Goal: Task Accomplishment & Management: Manage account settings

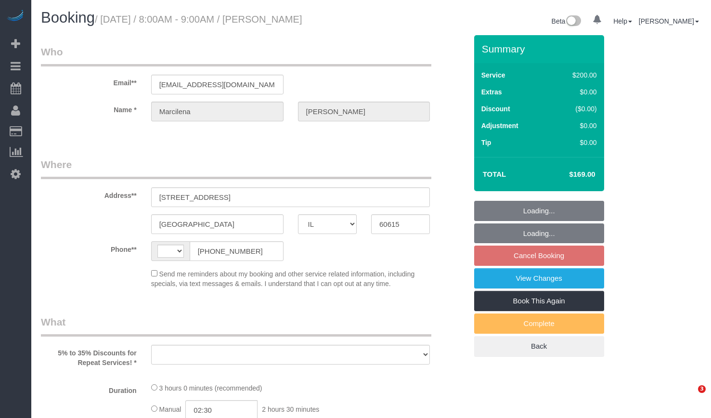
select select "IL"
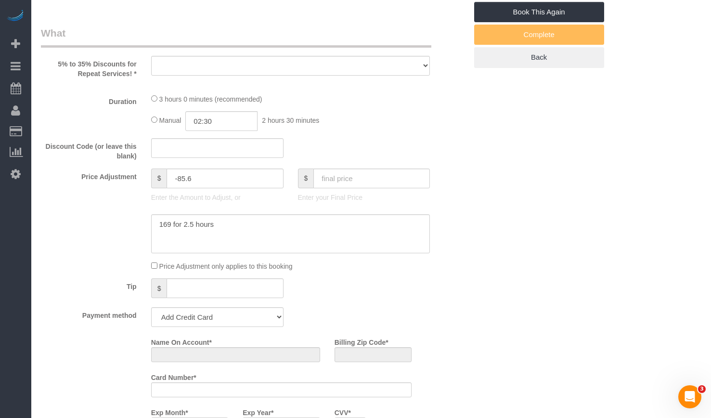
select select "string:US"
select select "object:802"
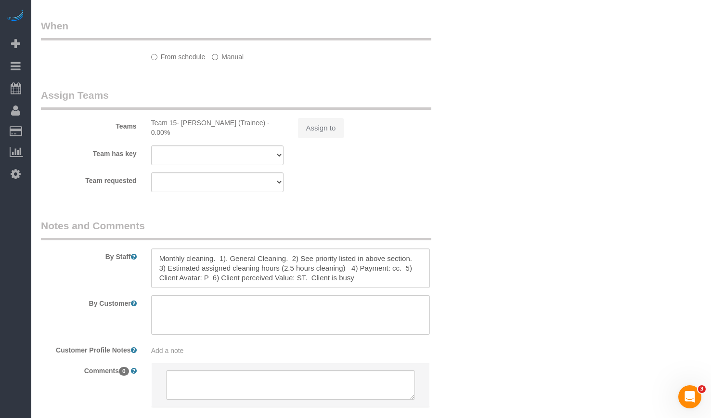
select select "string:fspay-cda9405f-4050-488b-a598-e4330d1eaa90"
select select "number:1"
select select "number:58"
select select "number:139"
select select "number:106"
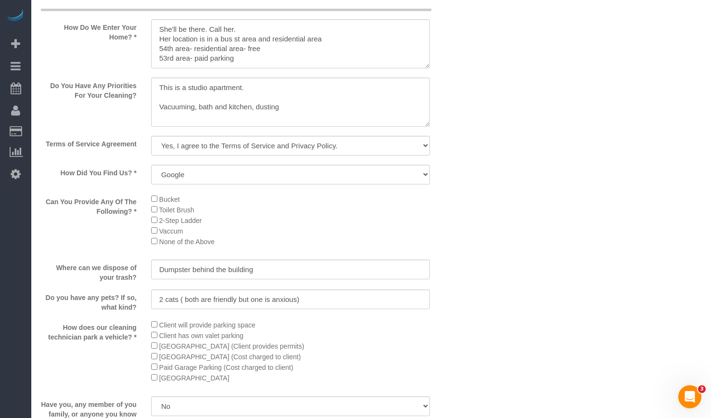
select select "object:1265"
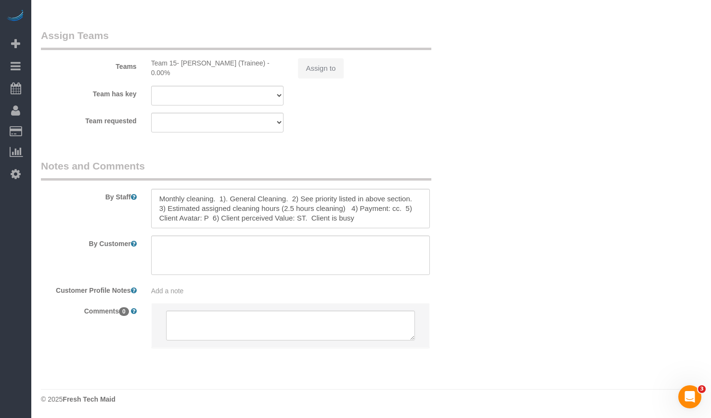
select select "512"
select select "5"
select select "spot1"
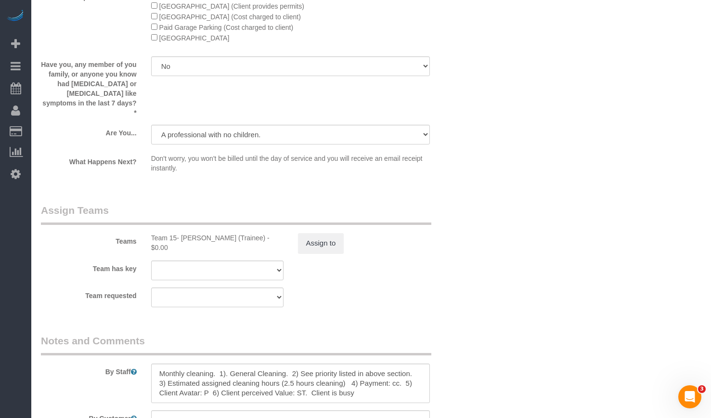
select select "5"
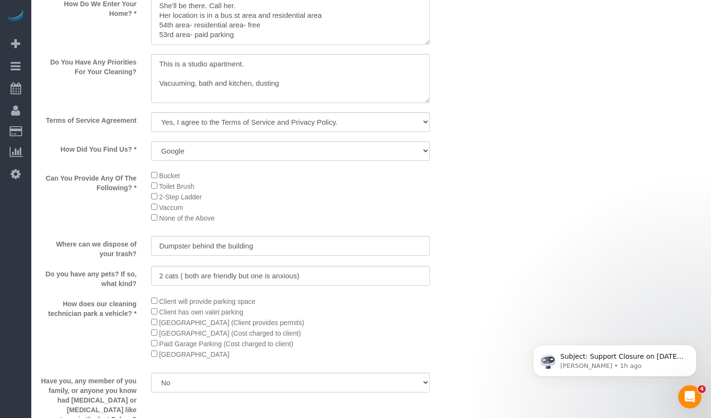
scroll to position [1010, 0]
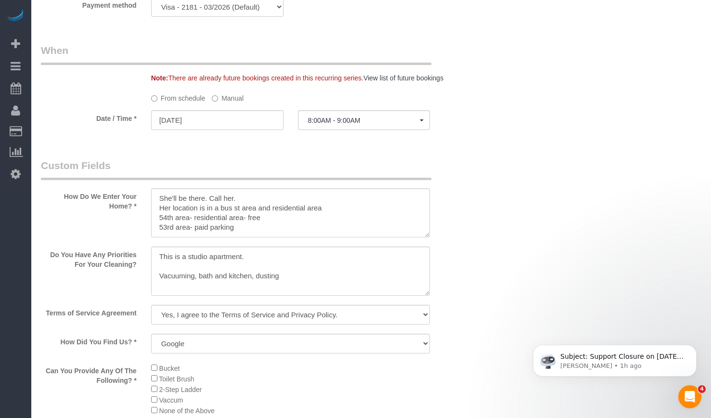
click at [227, 95] on label "Manual" at bounding box center [228, 96] width 32 height 13
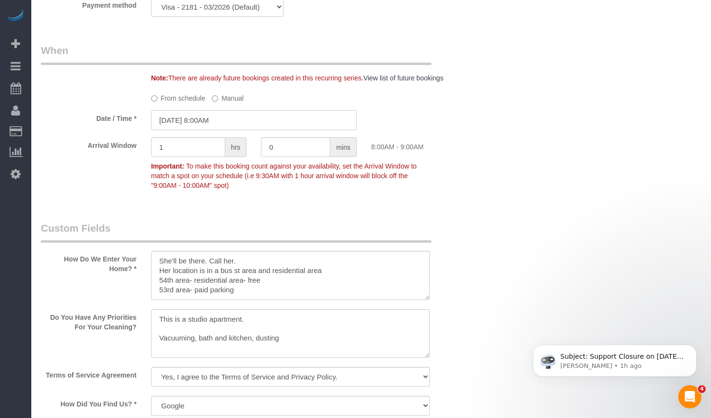
click at [288, 117] on input "08/29/2025 8:00AM" at bounding box center [254, 120] width 206 height 20
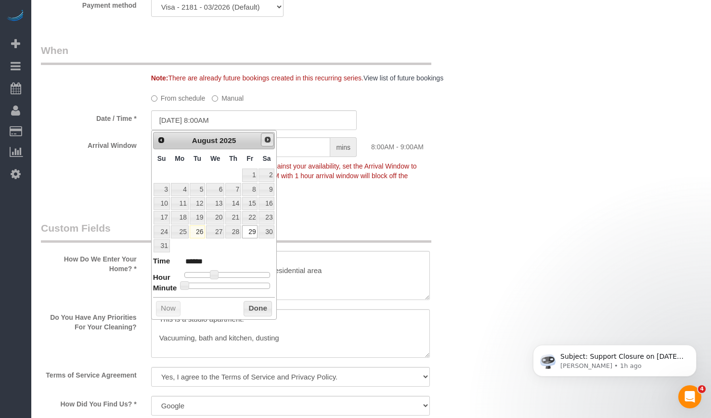
click at [268, 137] on span "Next" at bounding box center [268, 140] width 8 height 8
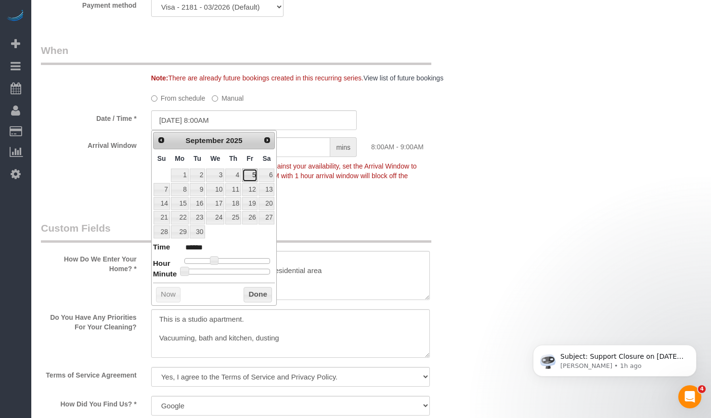
click at [251, 175] on link "5" at bounding box center [249, 174] width 15 height 13
type input "09/05/2025 8:00AM"
click at [258, 296] on button "Done" at bounding box center [258, 294] width 28 height 15
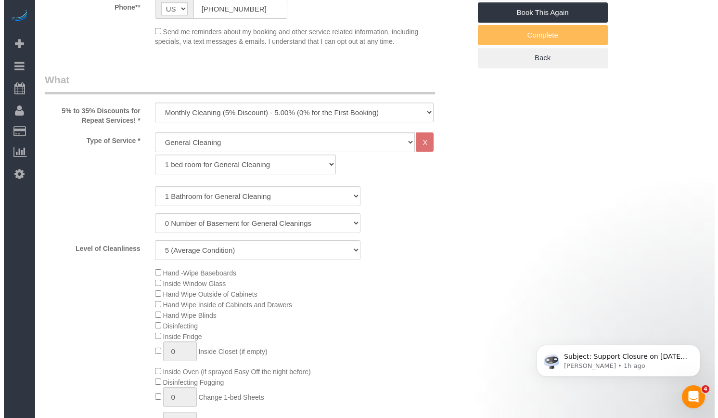
scroll to position [0, 0]
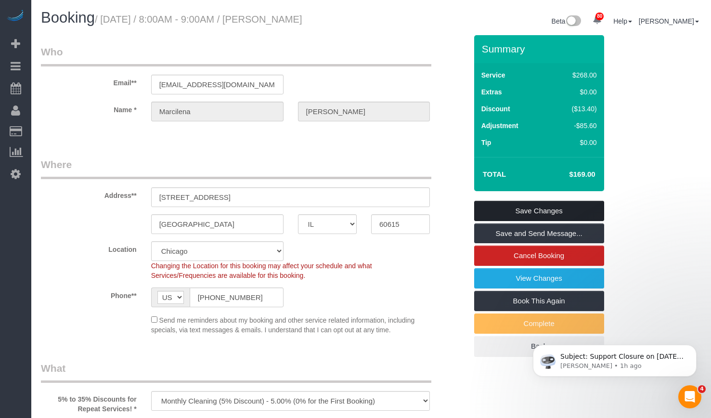
click at [554, 212] on link "Save Changes" at bounding box center [539, 211] width 130 height 20
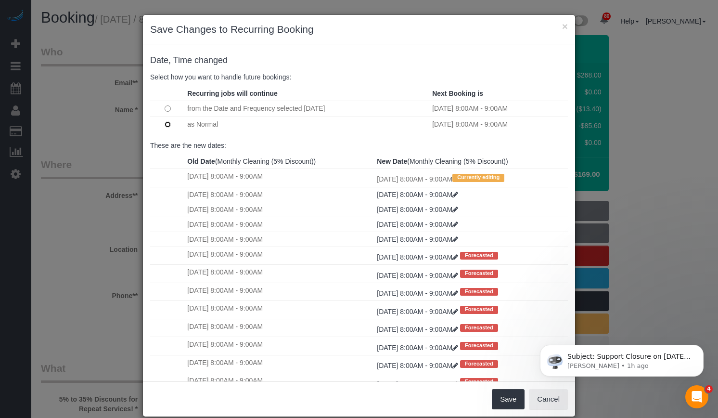
scroll to position [97, 0]
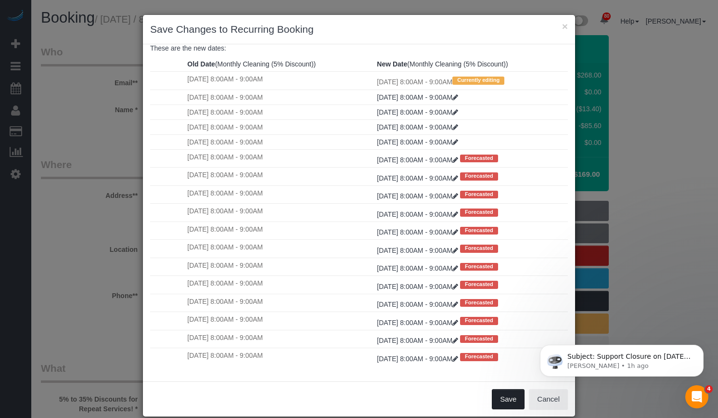
click at [502, 403] on button "Save" at bounding box center [508, 399] width 33 height 20
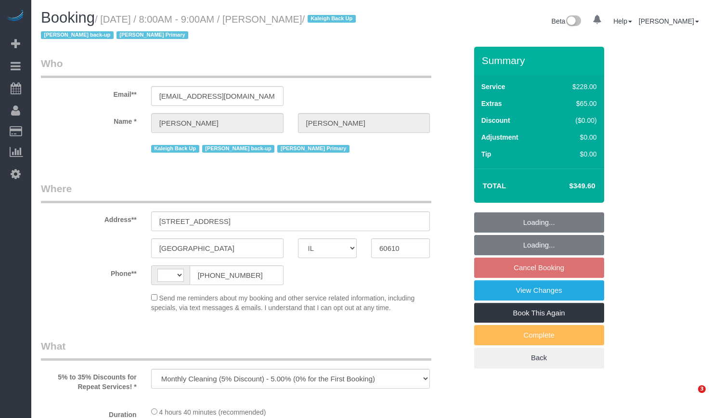
select select "IL"
select select "string:US"
select select "string:fspay-cc106db5-6252-4fb0-bdcb-103b9fbf3407"
select select "number:1"
select select "number:58"
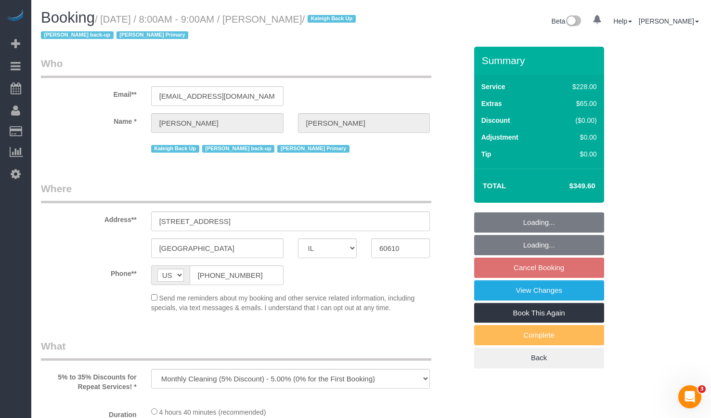
select select "number:139"
select select "number:104"
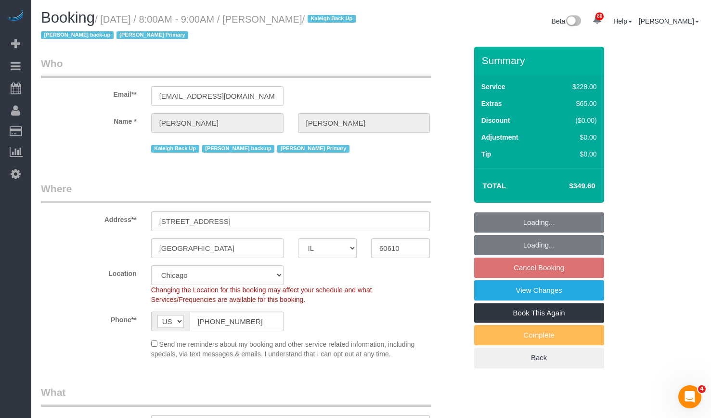
scroll to position [241, 0]
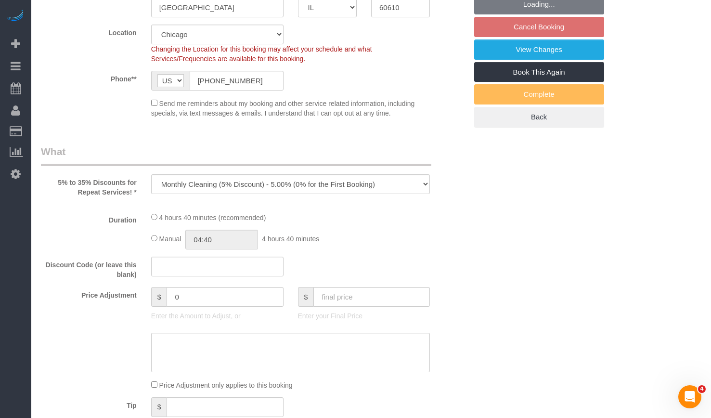
select select "object:1290"
select select "512"
select select "3"
select select "2"
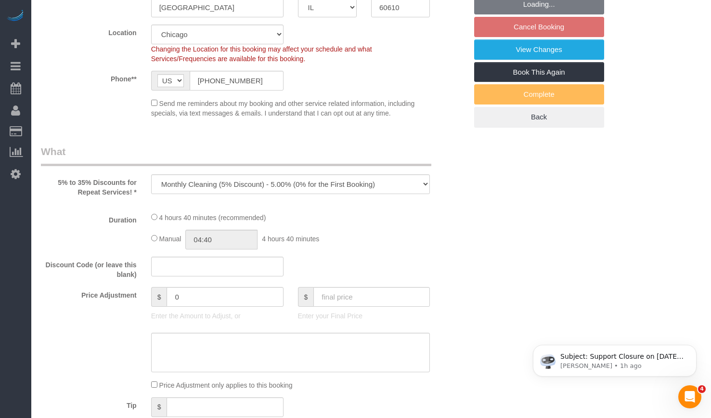
select select "spot1"
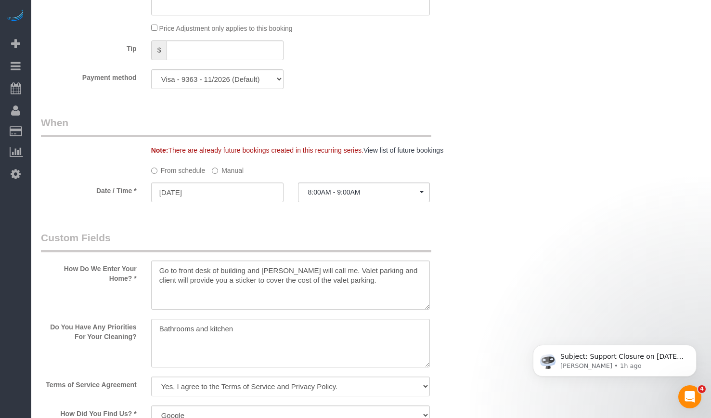
select select "3"
select select "2"
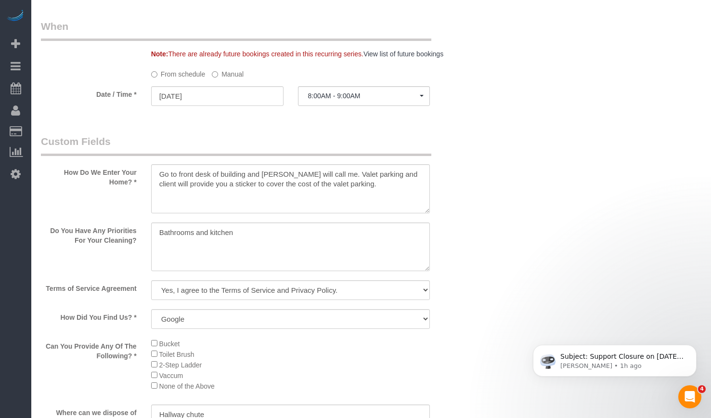
click at [224, 75] on label "Manual" at bounding box center [228, 72] width 32 height 13
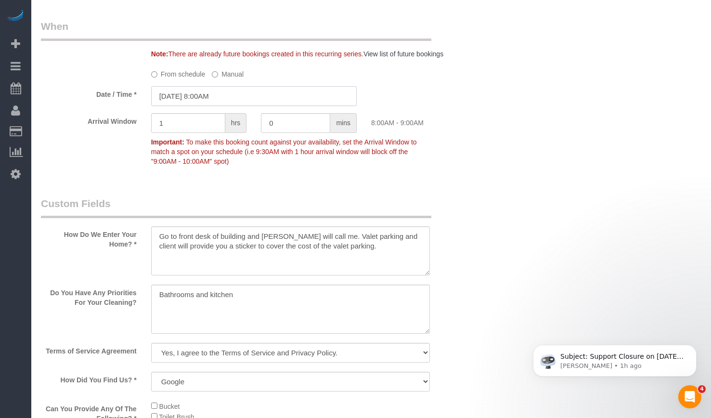
click at [224, 90] on input "08/29/2025 8:00AM" at bounding box center [254, 96] width 206 height 20
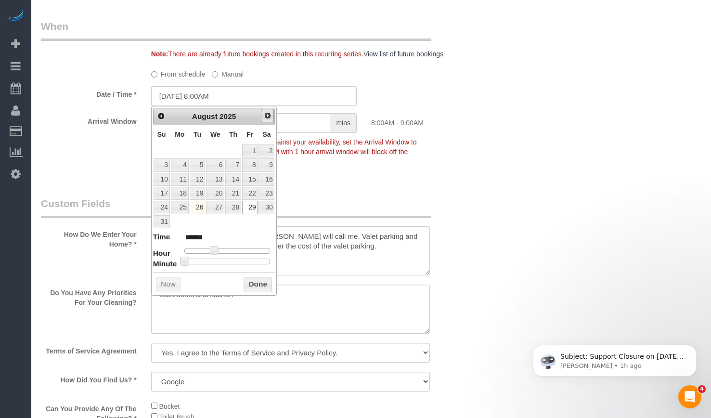
click at [267, 116] on span "Next" at bounding box center [268, 116] width 8 height 8
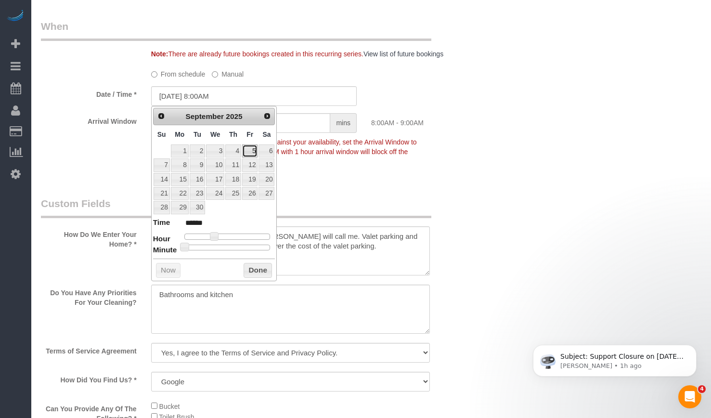
click at [254, 153] on link "5" at bounding box center [249, 150] width 15 height 13
type input "09/05/2025 8:00AM"
click at [246, 271] on button "Done" at bounding box center [258, 270] width 28 height 15
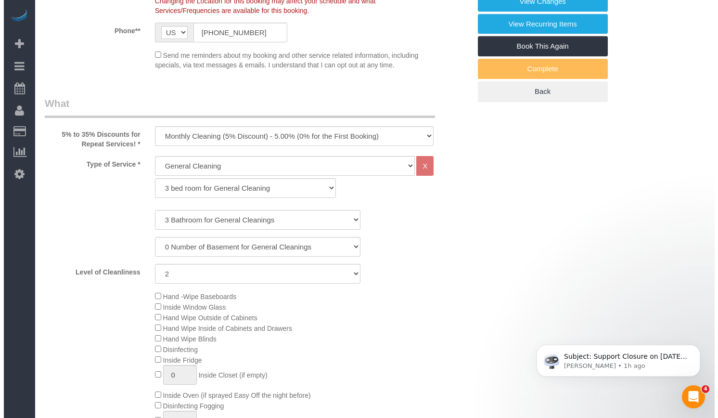
scroll to position [48, 0]
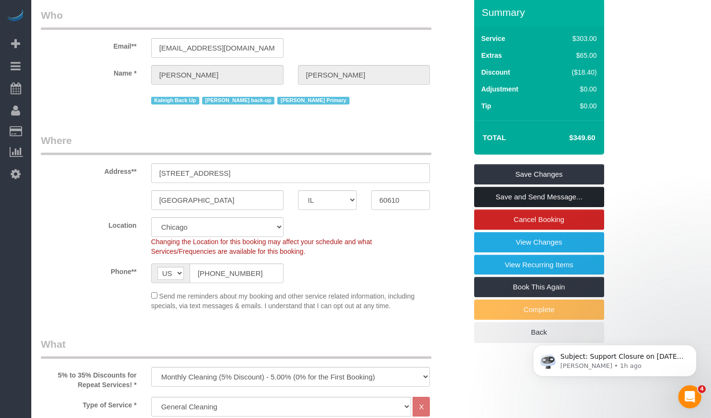
click at [511, 196] on link "Save and Send Message..." at bounding box center [539, 197] width 130 height 20
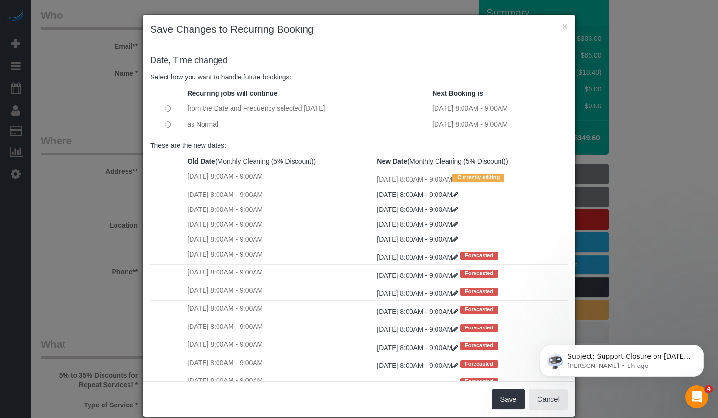
click at [172, 122] on td at bounding box center [167, 124] width 35 height 16
click at [506, 398] on button "Save" at bounding box center [508, 399] width 33 height 20
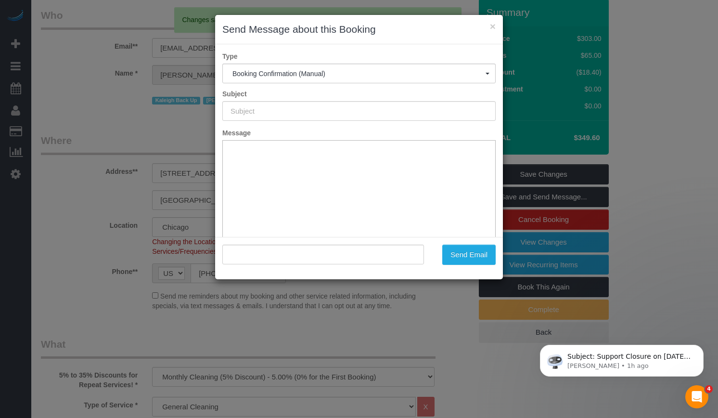
scroll to position [0, 0]
type input "Your Booking With Fresh Tech Maid, Confirmed!"
type input ""Ingrid Phelan" <ingridphelan@gmail.com>"
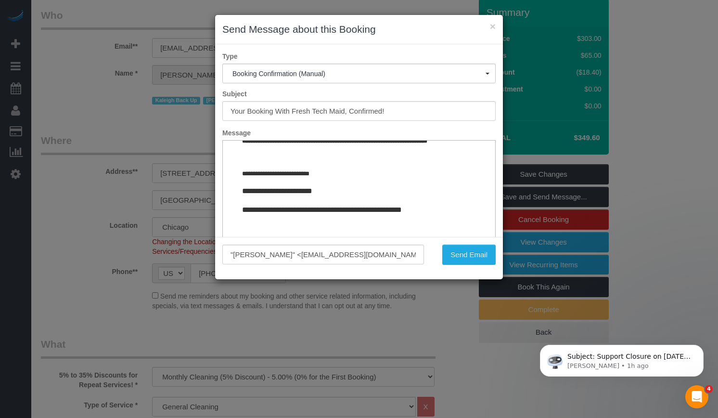
scroll to position [1181, 0]
drag, startPoint x: 484, startPoint y: 155, endPoint x: 597, endPoint y: 397, distance: 266.8
click at [452, 256] on button "Send Email" at bounding box center [468, 255] width 53 height 20
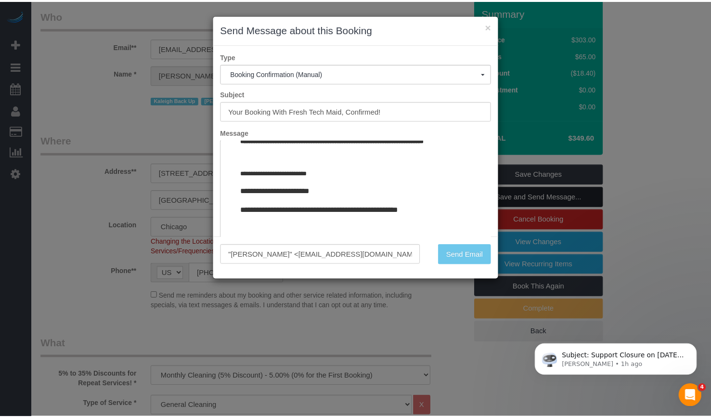
scroll to position [83, 0]
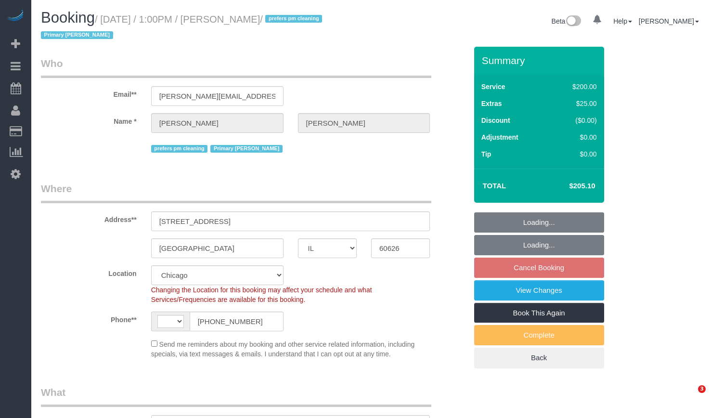
select select "IL"
select select "512"
select select "5"
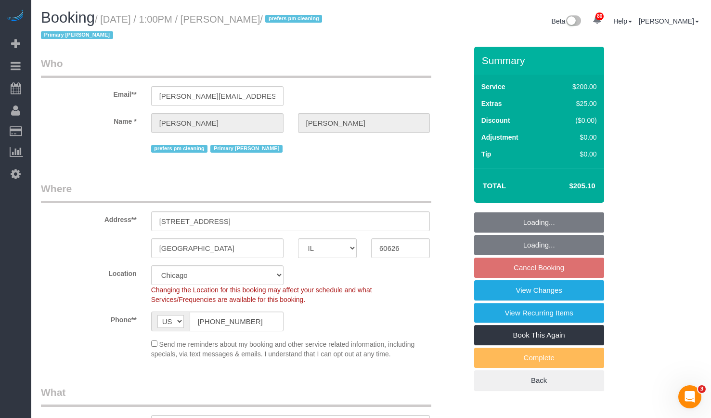
select select "string:US"
select select "object:968"
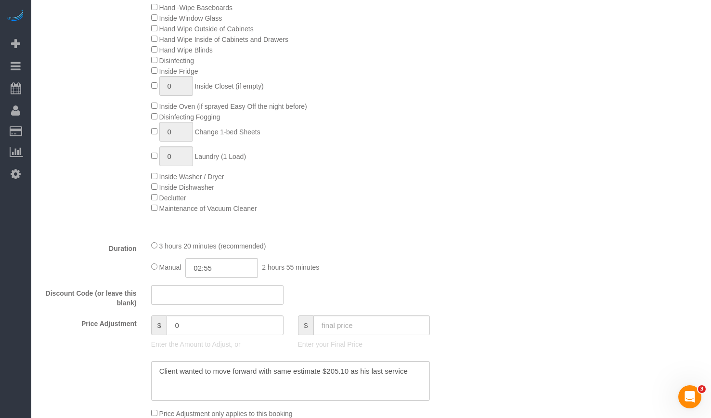
select select "5"
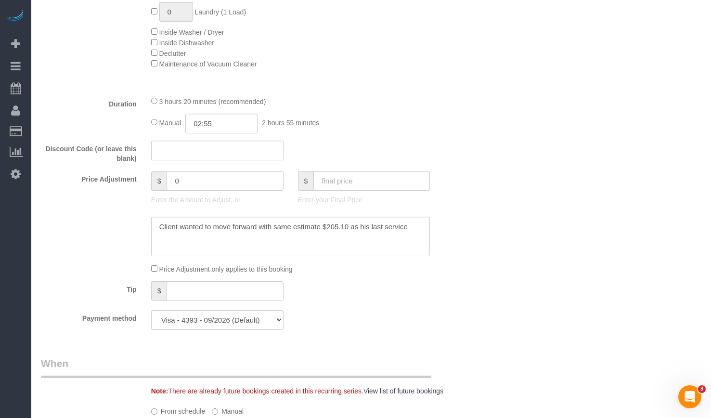
select select "object:1044"
select select "number:1"
select select "number:66"
select select "number:139"
select select "number:108"
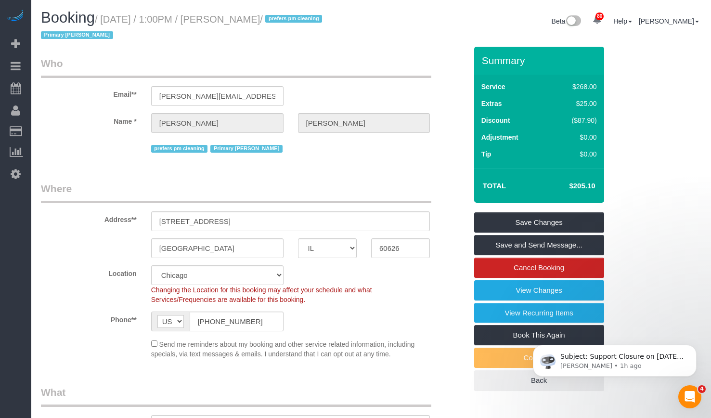
drag, startPoint x: 567, startPoint y: 187, endPoint x: 597, endPoint y: 183, distance: 30.6
click at [597, 183] on td "$205.10" at bounding box center [567, 186] width 63 height 24
copy h4 "$205.10"
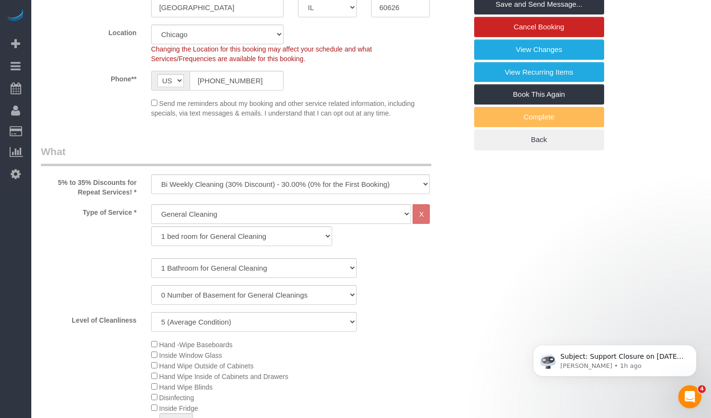
scroll to position [193, 0]
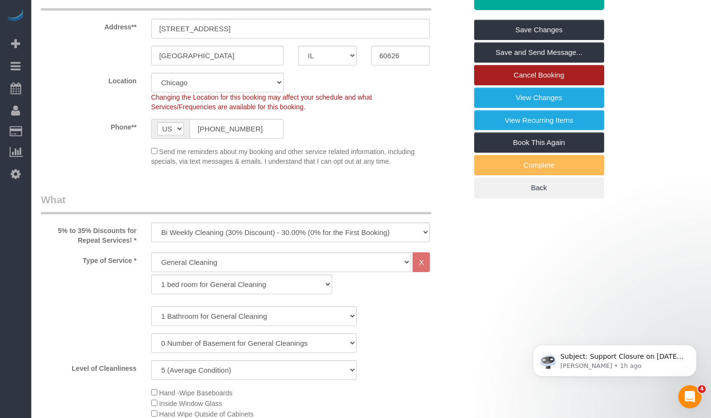
click at [539, 74] on link "Cancel Booking" at bounding box center [539, 75] width 130 height 20
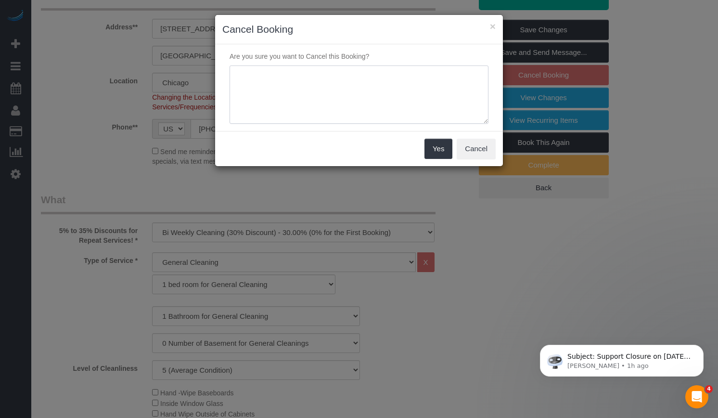
click at [303, 97] on textarea at bounding box center [359, 94] width 259 height 59
click at [316, 74] on textarea at bounding box center [359, 94] width 259 height 59
drag, startPoint x: 375, startPoint y: 77, endPoint x: 287, endPoint y: 85, distance: 88.5
click at [287, 85] on textarea at bounding box center [359, 94] width 259 height 59
click at [400, 82] on textarea at bounding box center [359, 94] width 259 height 59
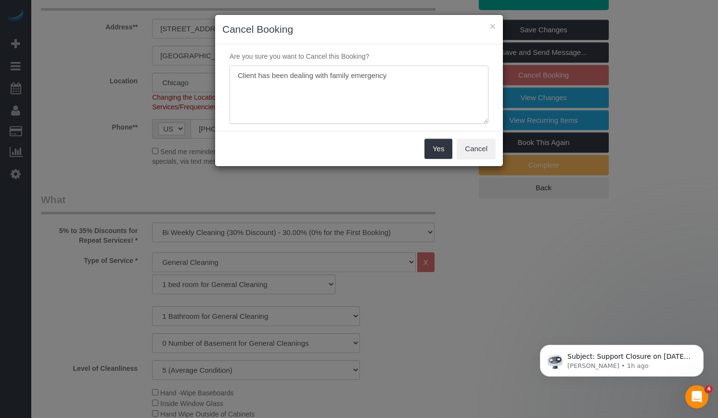
click at [432, 81] on textarea at bounding box center [359, 94] width 259 height 59
drag, startPoint x: 419, startPoint y: 89, endPoint x: 78, endPoint y: 71, distance: 340.8
click at [72, 70] on div "× Cancel Booking Are you sure you want to Cancel this Booking? Yes Cancel" at bounding box center [359, 209] width 718 height 418
type textarea "Client has been dealing with family emergency."
click at [442, 151] on button "Yes" at bounding box center [439, 149] width 28 height 20
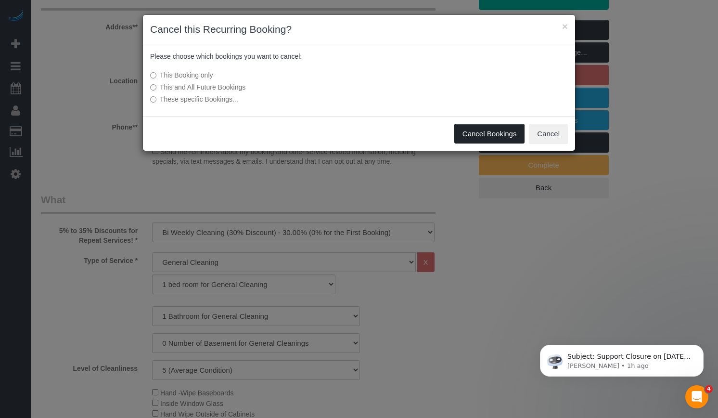
click at [504, 134] on button "Cancel Bookings" at bounding box center [489, 134] width 71 height 20
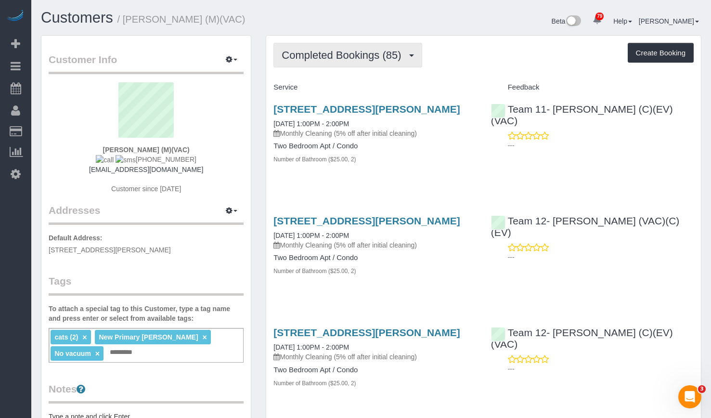
click at [349, 61] on button "Completed Bookings (85)" at bounding box center [347, 55] width 148 height 25
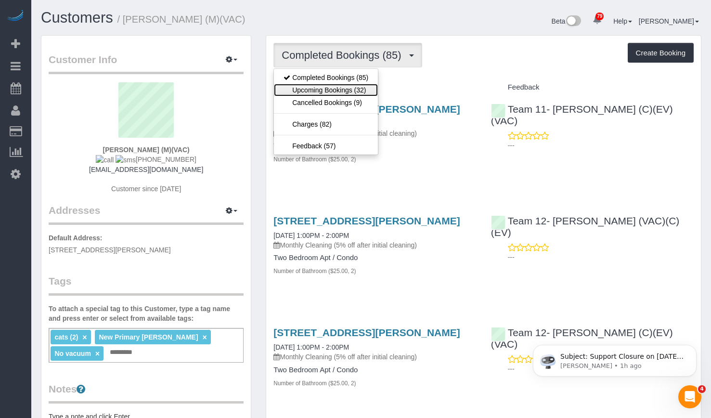
click at [344, 93] on link "Upcoming Bookings (32)" at bounding box center [326, 90] width 104 height 13
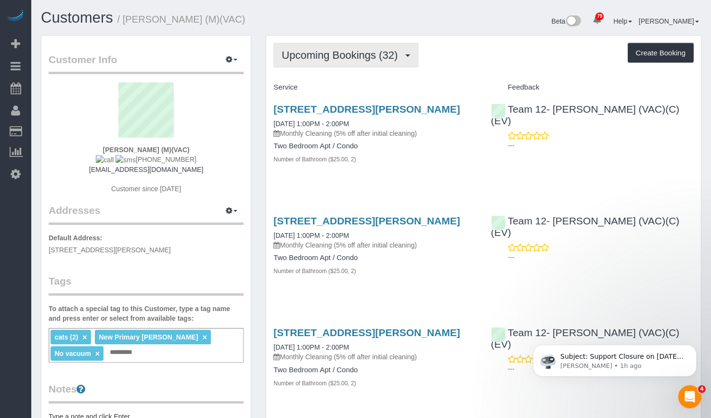
click at [342, 56] on span "Upcoming Bookings (32)" at bounding box center [342, 55] width 121 height 12
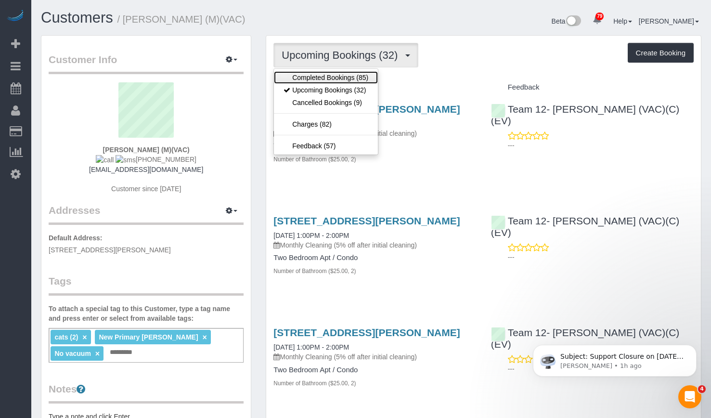
click at [339, 77] on link "Completed Bookings (85)" at bounding box center [326, 77] width 104 height 13
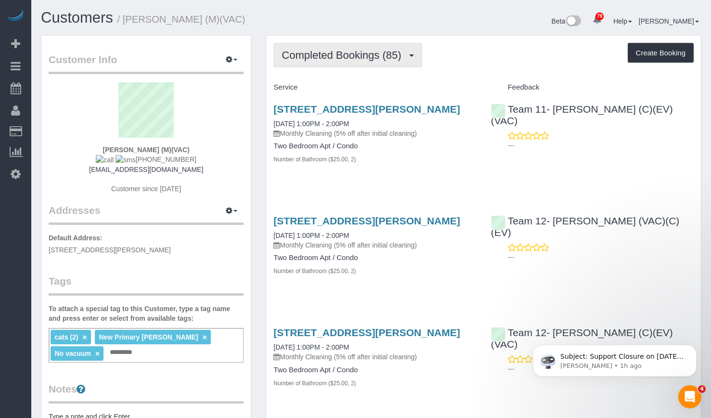
click at [319, 55] on span "Completed Bookings (85)" at bounding box center [344, 55] width 124 height 12
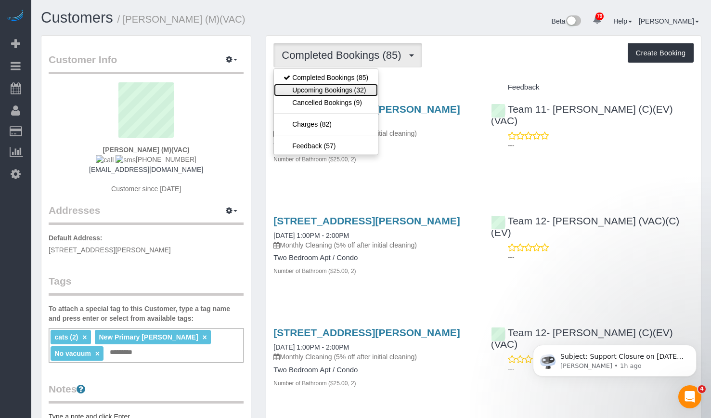
click at [318, 92] on link "Upcoming Bookings (32)" at bounding box center [326, 90] width 104 height 13
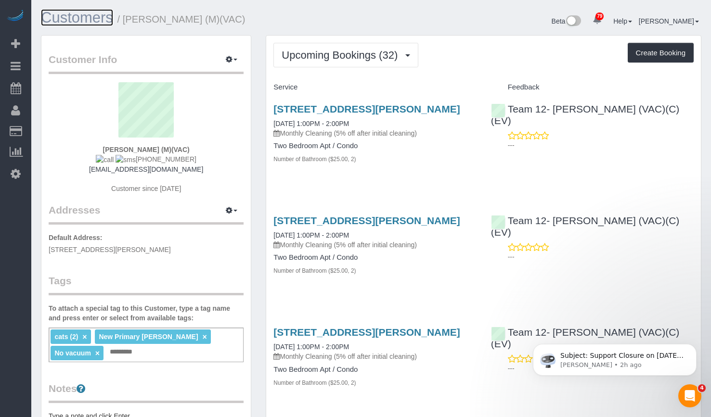
click at [86, 21] on link "Customers" at bounding box center [77, 17] width 72 height 17
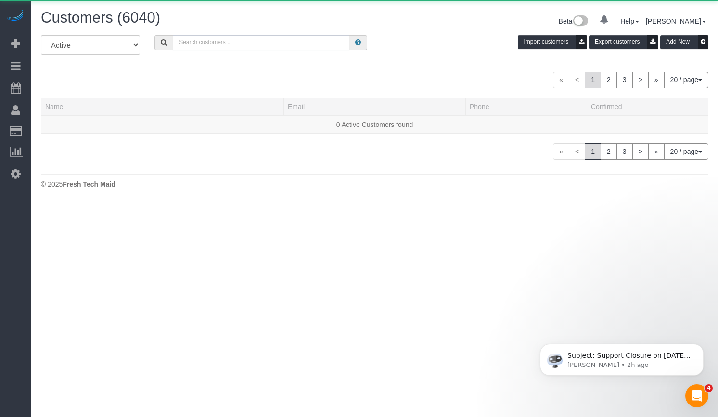
click at [213, 43] on input "text" at bounding box center [261, 42] width 177 height 15
paste input "[PERSON_NAME]"
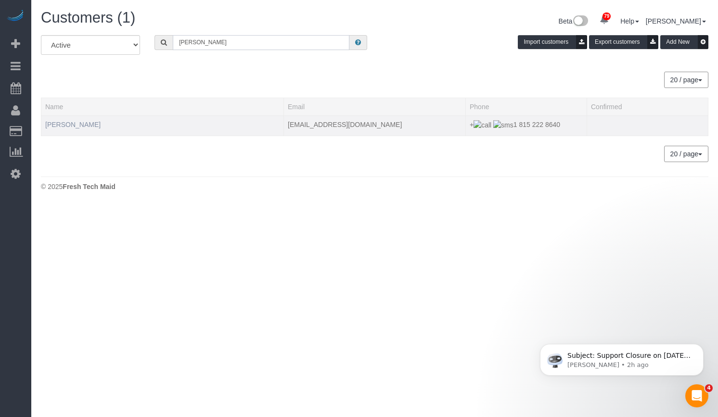
type input "[PERSON_NAME]"
click at [96, 122] on link "[PERSON_NAME]" at bounding box center [72, 125] width 55 height 8
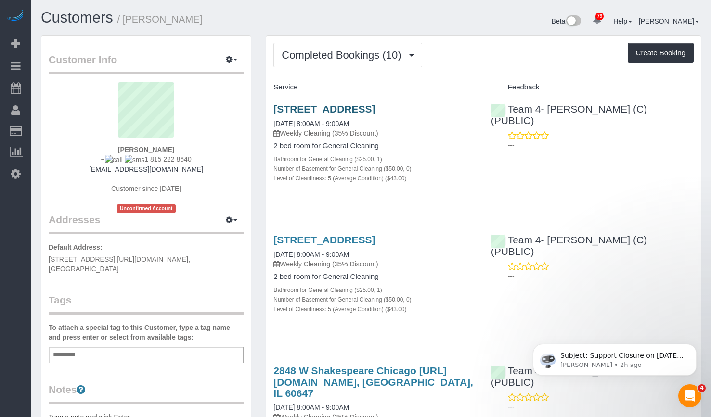
drag, startPoint x: 320, startPoint y: 124, endPoint x: 273, endPoint y: 114, distance: 47.8
click at [273, 114] on h3 "[STREET_ADDRESS]" at bounding box center [374, 108] width 203 height 11
copy link "[STREET_ADDRESS]"
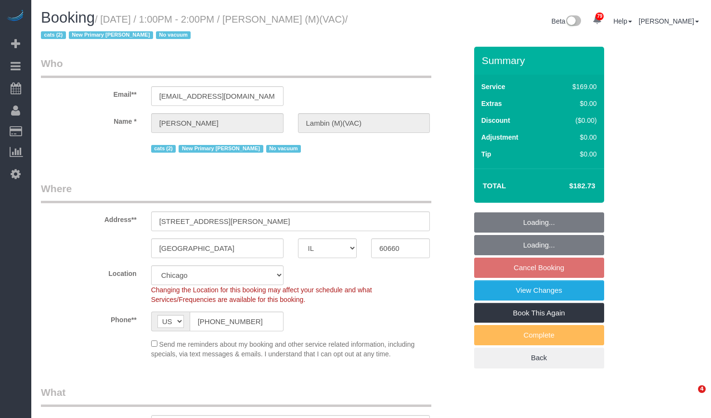
select select "IL"
select select "number:69"
select select "number:139"
select select "number:98"
select select "number:141"
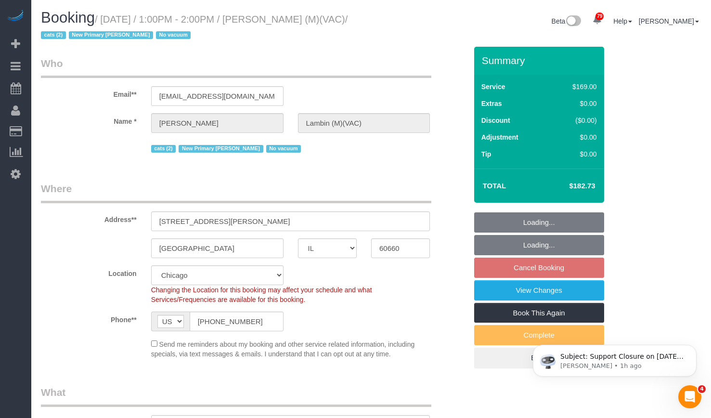
select select "number:143"
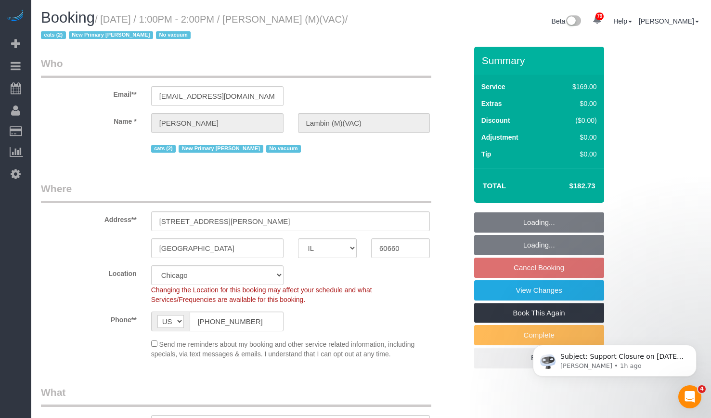
select select "object:1098"
select select "string:fspay-8e60a9af-758e-4a96-9de8-703331735adb"
select select "2"
click at [284, 23] on small "/ September 04, 2025 / 1:00PM - 2:00PM / Helen Lambin (M)(VAC) / cats (2) New P…" at bounding box center [194, 27] width 307 height 27
select select "2"
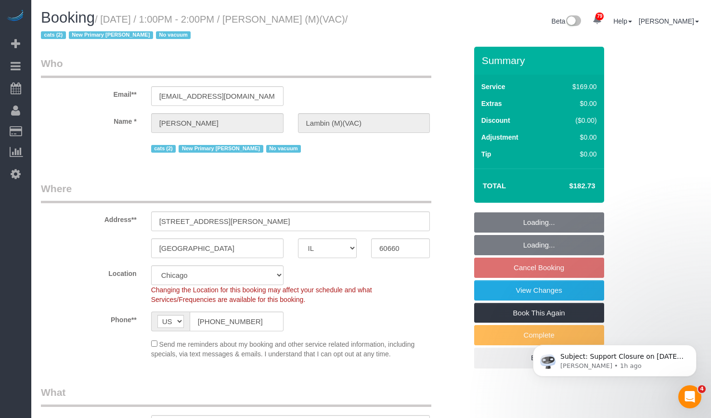
select select "object:1262"
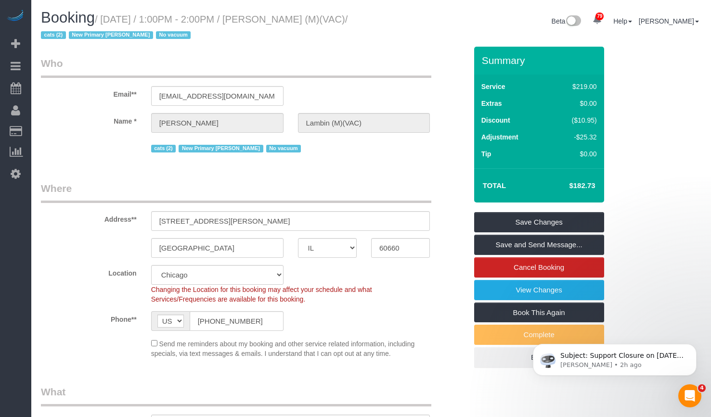
click at [376, 46] on div "Booking / September 04, 2025 / 1:00PM - 2:00PM / Helen Lambin (M)(VAC) / cats (…" at bounding box center [371, 28] width 675 height 37
click at [301, 22] on small "/ September 04, 2025 / 1:00PM - 2:00PM / Helen Lambin (M)(VAC) / cats (2) New P…" at bounding box center [194, 27] width 307 height 27
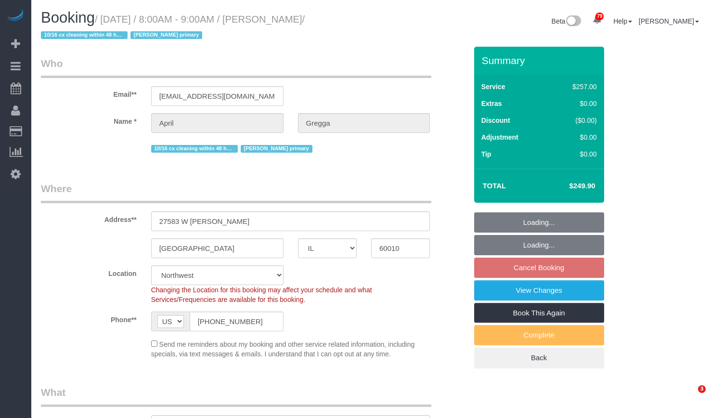
select select "IL"
select select "object:968"
select select "512"
select select "number:1"
select select "number:65"
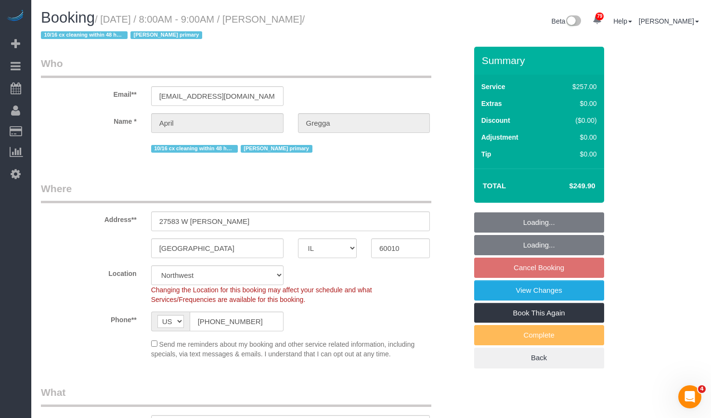
select select "number:139"
select select "number:104"
select select "4"
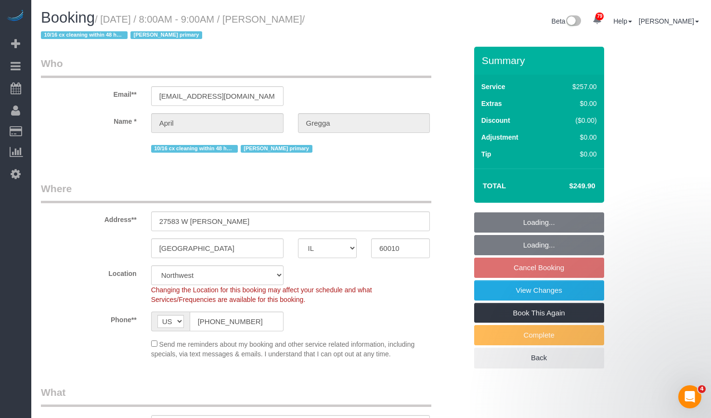
select select "object:1344"
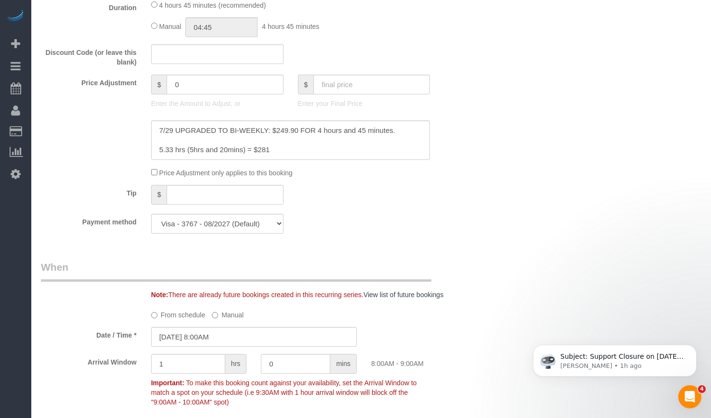
scroll to position [722, 0]
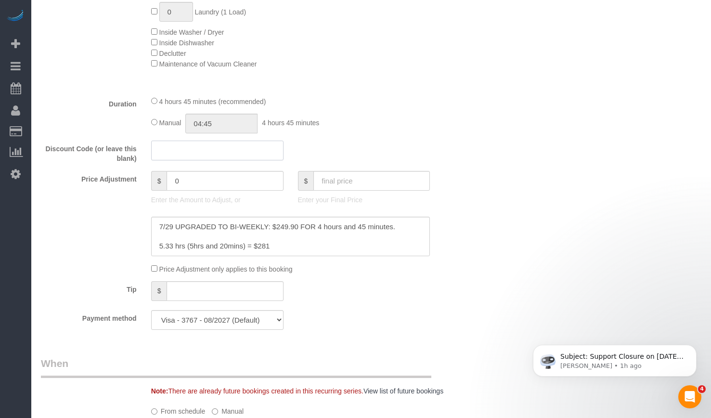
click at [189, 153] on input "text" at bounding box center [217, 151] width 132 height 20
click at [115, 141] on label "Discount Code (or leave this blank)" at bounding box center [89, 152] width 110 height 23
click at [229, 296] on input "text" at bounding box center [225, 291] width 116 height 20
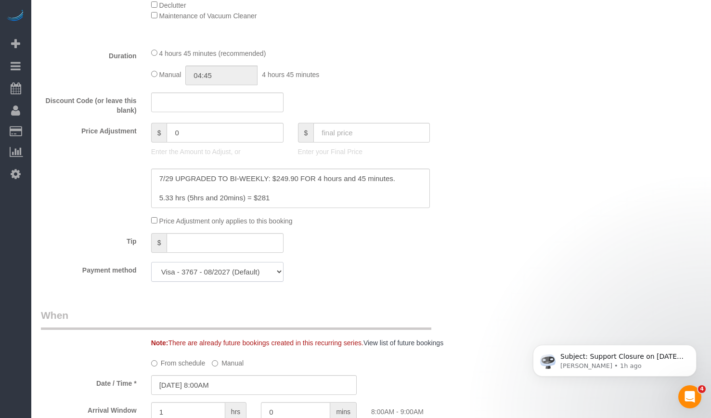
click at [209, 277] on select "Visa - 3767 - 08/2027 (Default) Add Credit Card ─────────────── Cash Check Payp…" at bounding box center [217, 272] width 132 height 20
click at [582, 117] on div "Who Email** aprilgregga@gmail.com Name * April Gregga 10/16 cx cleaning within …" at bounding box center [371, 335] width 660 height 2118
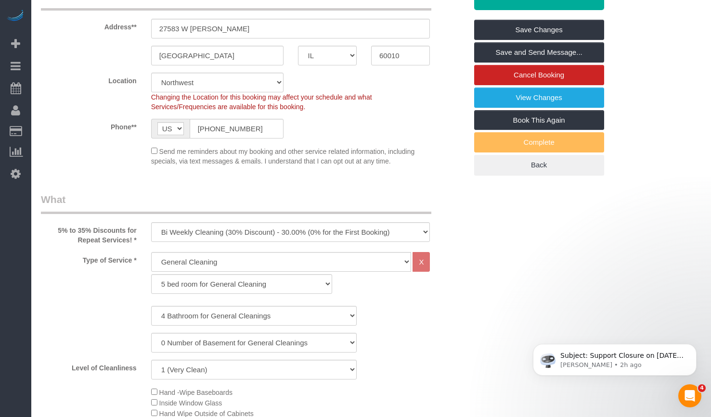
scroll to position [0, 0]
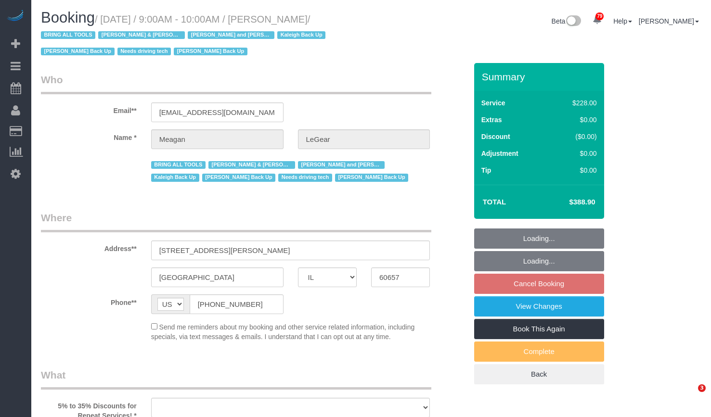
select select "IL"
select select "string:fspay-75437b10-abe1-4c6d-bad6-0331875d6a23"
select select "object:843"
select select "spot1"
select select "number:1"
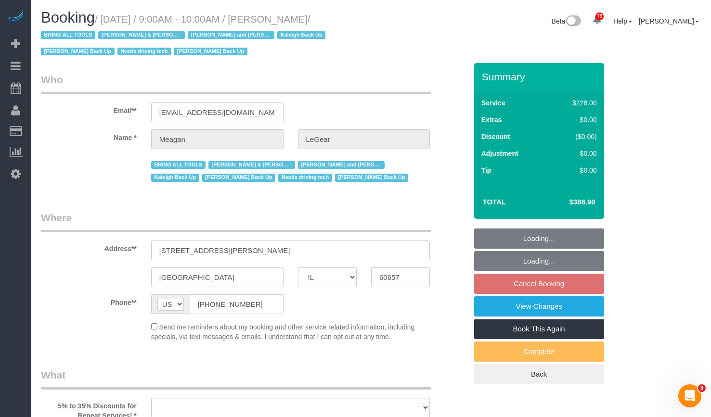
select select "number:57"
select select "number:139"
select select "number:104"
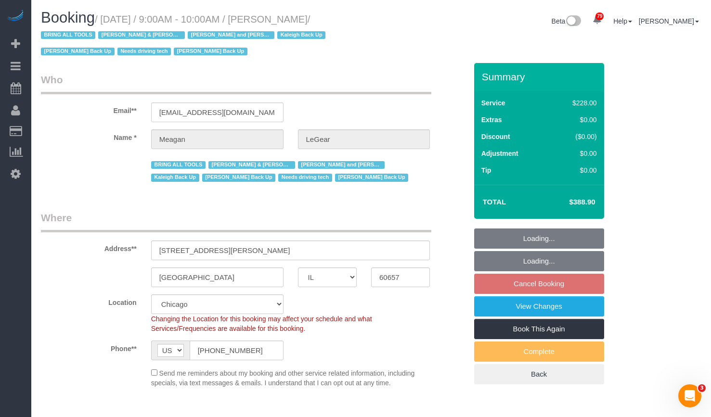
select select "object:1310"
select select "512"
select select "4"
select select "1"
select select "4"
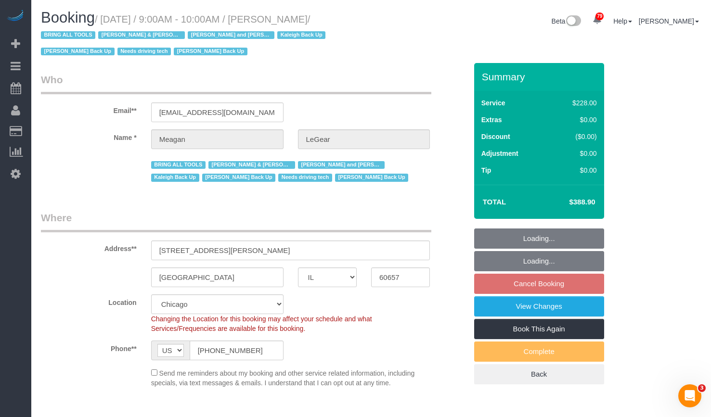
select select "4"
select select "1"
select select "4"
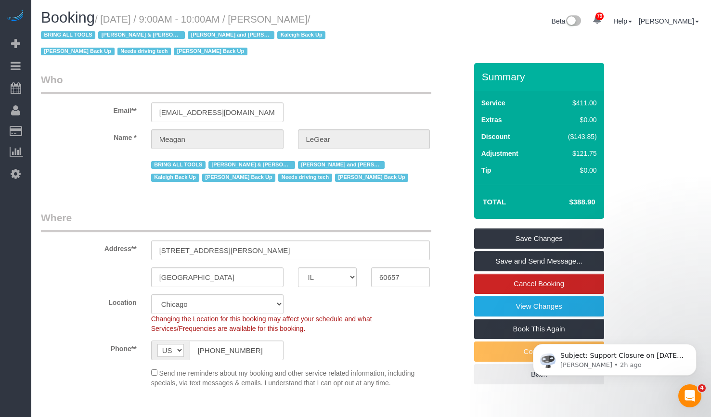
drag, startPoint x: 288, startPoint y: 20, endPoint x: 358, endPoint y: 21, distance: 70.3
click at [328, 21] on small "/ [DATE] / 9:00AM - 10:00AM / [PERSON_NAME] / BRING ALL TOOLS [PERSON_NAME] & […" at bounding box center [184, 35] width 287 height 43
copy small "[PERSON_NAME]"
